Goal: Information Seeking & Learning: Learn about a topic

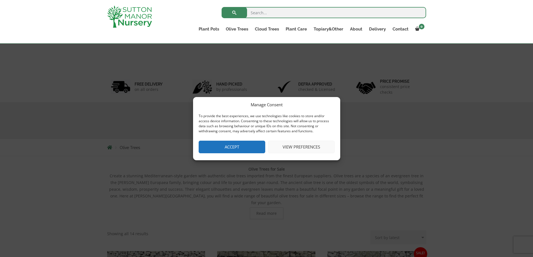
click at [251, 146] on button "Accept" at bounding box center [232, 147] width 67 height 13
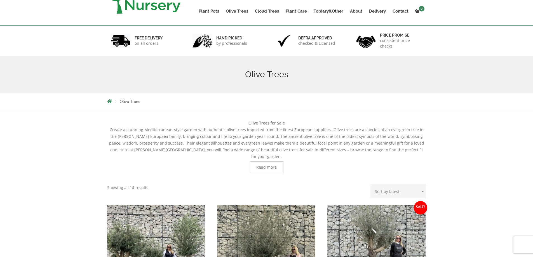
scroll to position [74, 0]
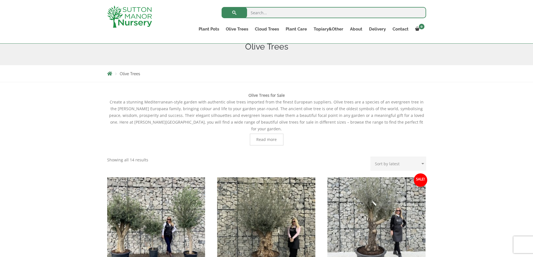
click at [400, 157] on select "Sort by popularity Sort by latest Sort by price: low to high Sort by price: hig…" at bounding box center [398, 164] width 56 height 14
select select "price"
click at [371, 157] on select "Sort by popularity Sort by latest Sort by price: low to high Sort by price: hig…" at bounding box center [398, 164] width 56 height 14
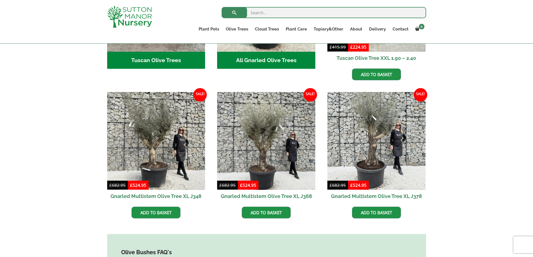
scroll to position [158, 0]
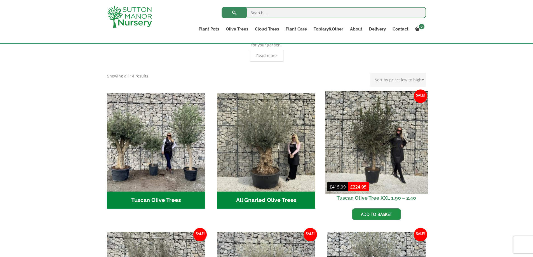
click at [368, 149] on img at bounding box center [376, 142] width 103 height 103
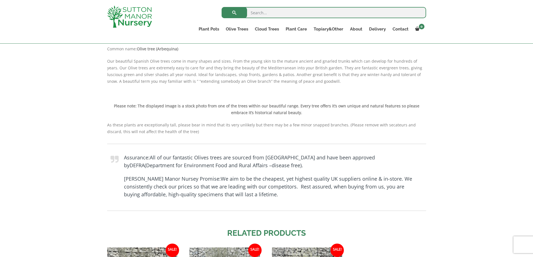
scroll to position [242, 0]
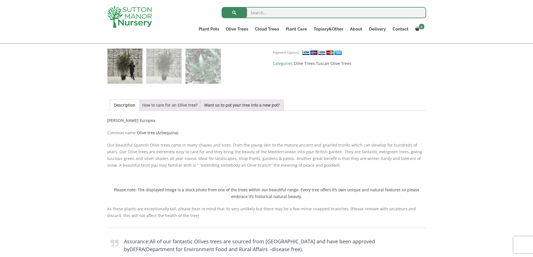
click at [184, 107] on link "How to care for an Olive tree?" at bounding box center [169, 105] width 55 height 11
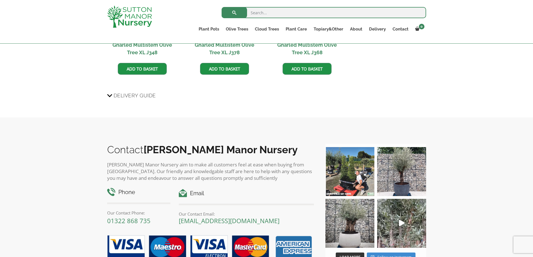
scroll to position [633, 0]
